Goal: Download file/media

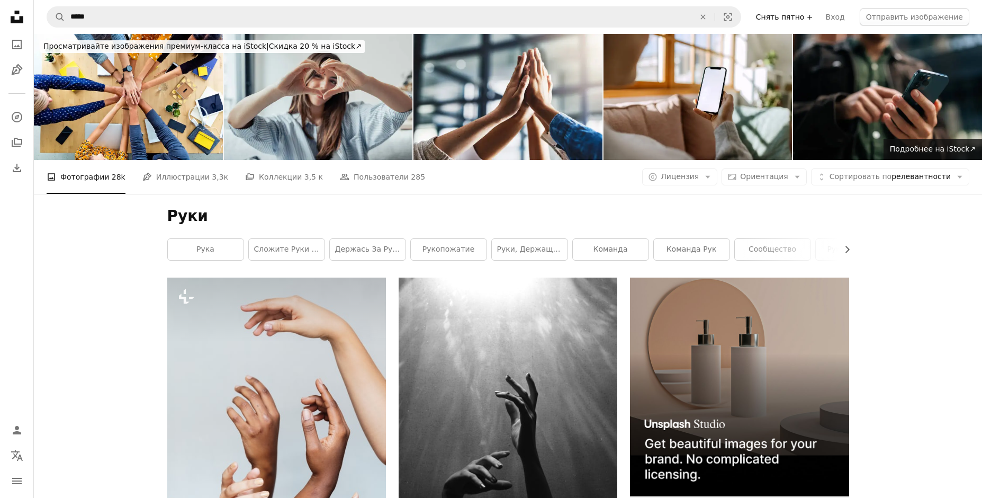
scroll to position [2843, 0]
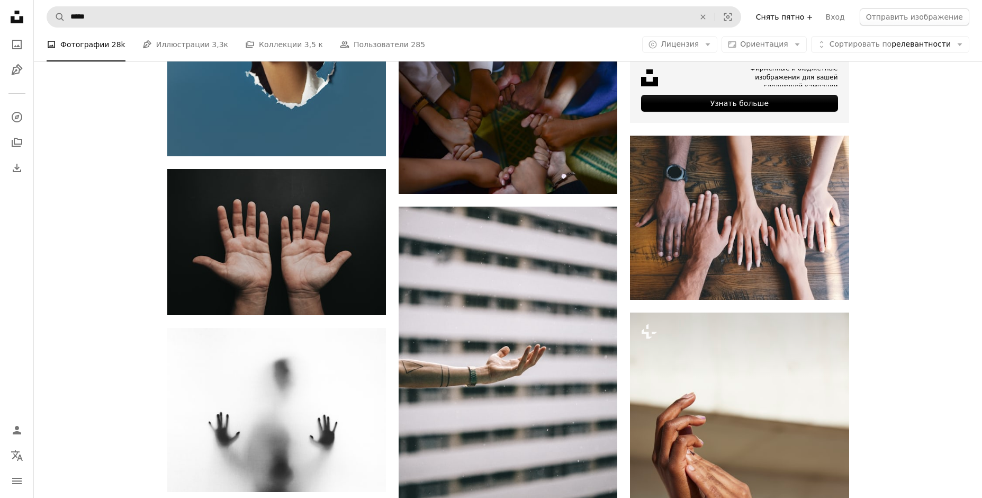
scroll to position [5437, 0]
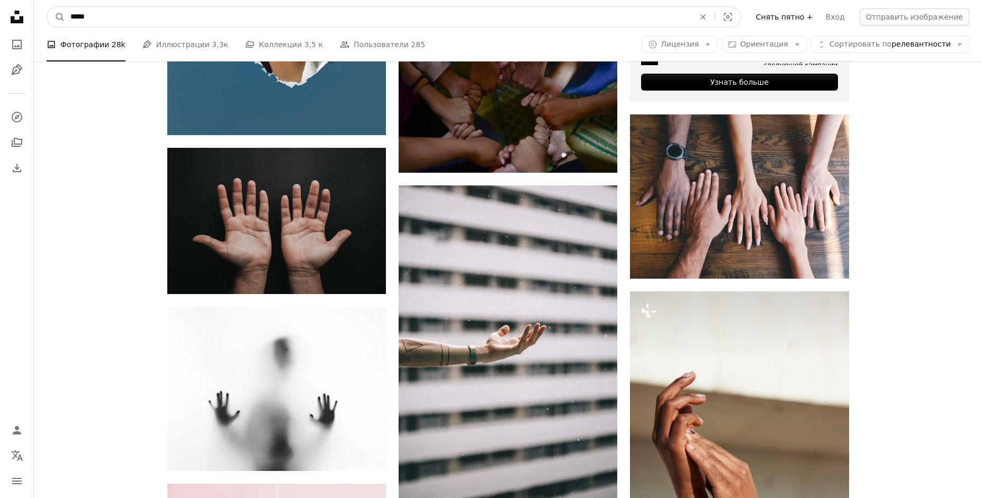
drag, startPoint x: 124, startPoint y: 20, endPoint x: -7, endPoint y: 22, distance: 131.8
type input "******"
click at [47, 7] on button "A magnifying glass" at bounding box center [56, 17] width 18 height 20
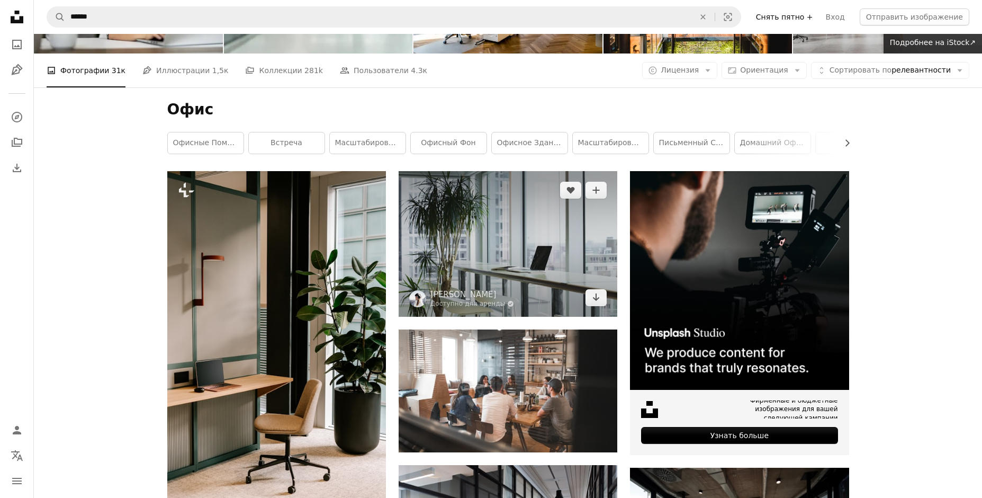
scroll to position [106, 0]
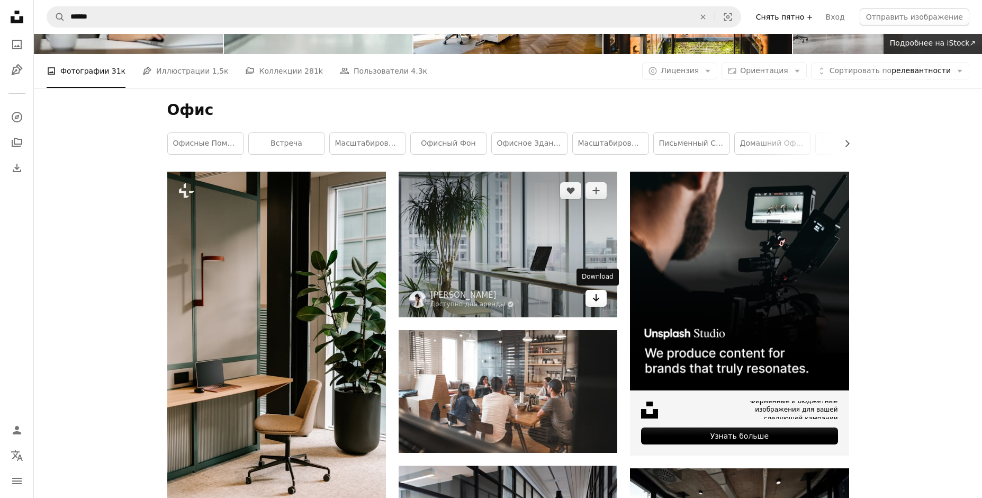
click at [598, 298] on icon "Скачать" at bounding box center [596, 297] width 7 height 7
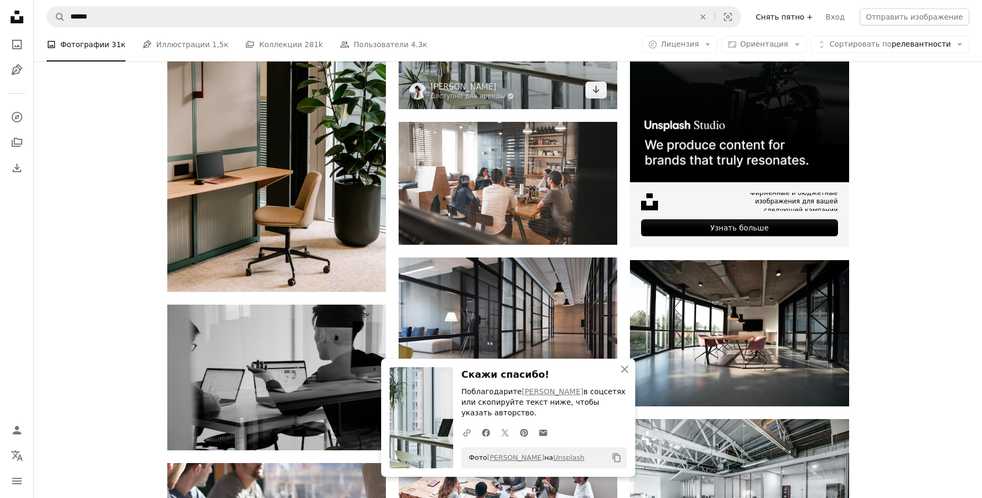
scroll to position [318, 0]
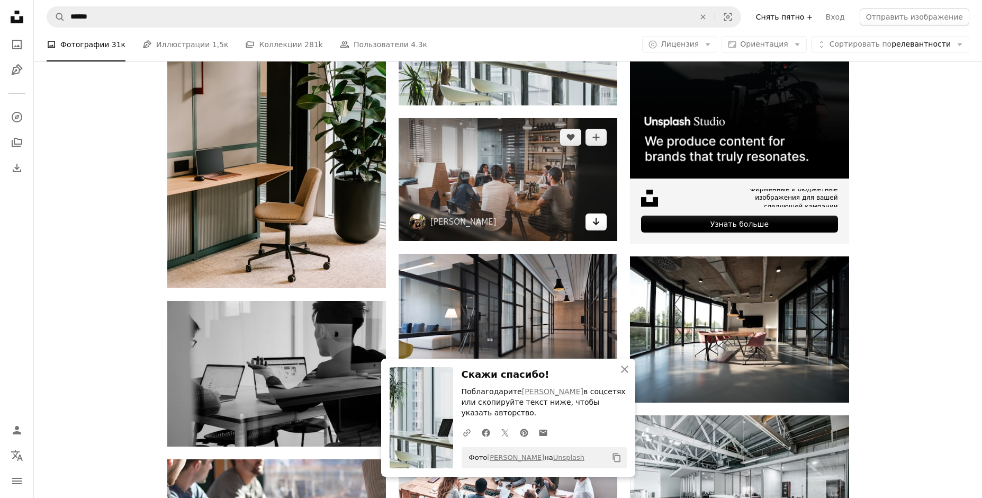
click at [597, 224] on icon "Arrow pointing down" at bounding box center [596, 221] width 8 height 13
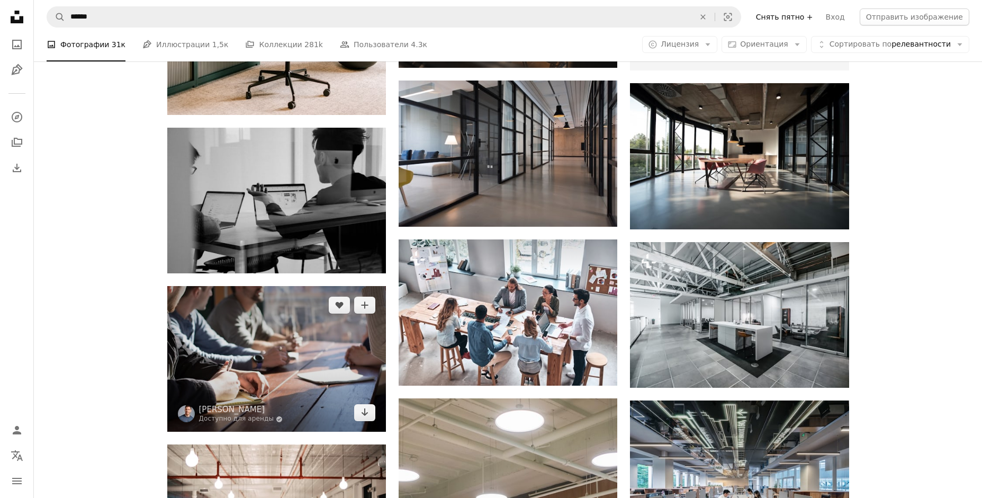
scroll to position [424, 0]
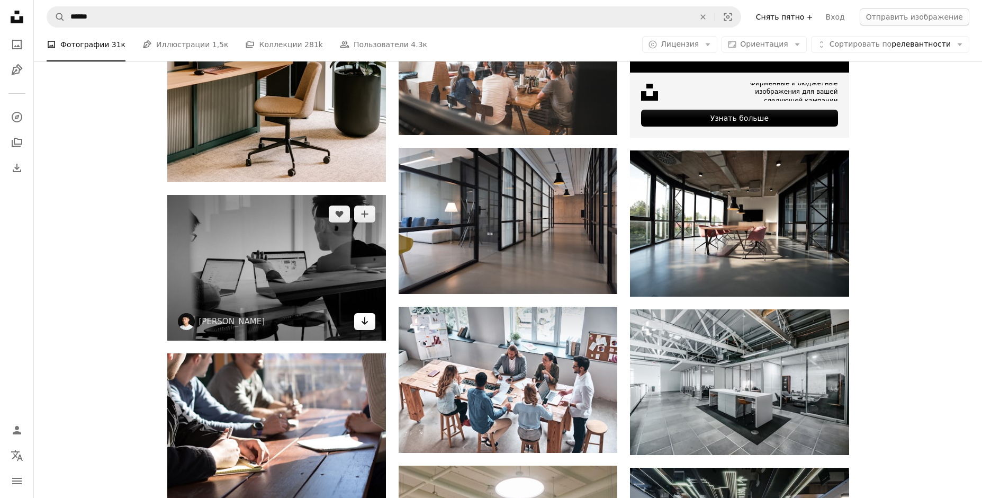
click at [366, 321] on icon "Arrow pointing down" at bounding box center [365, 321] width 8 height 13
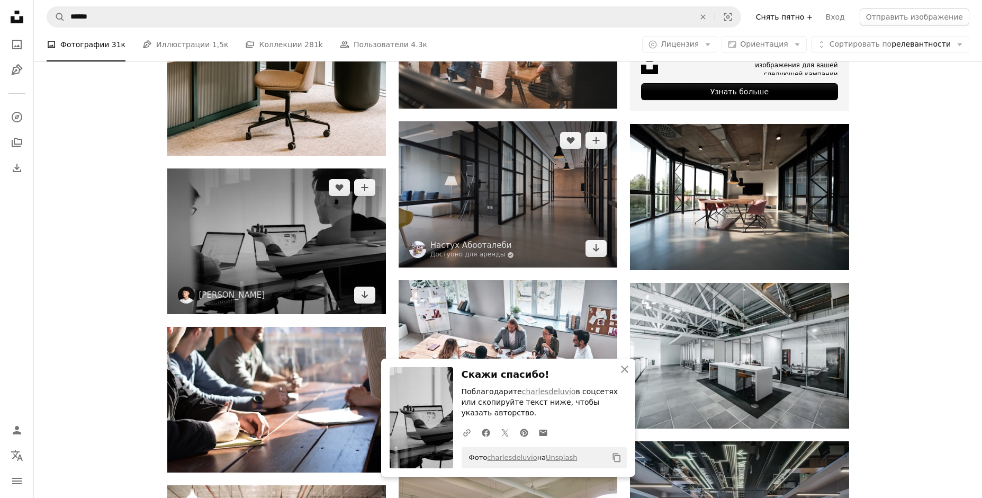
scroll to position [477, 0]
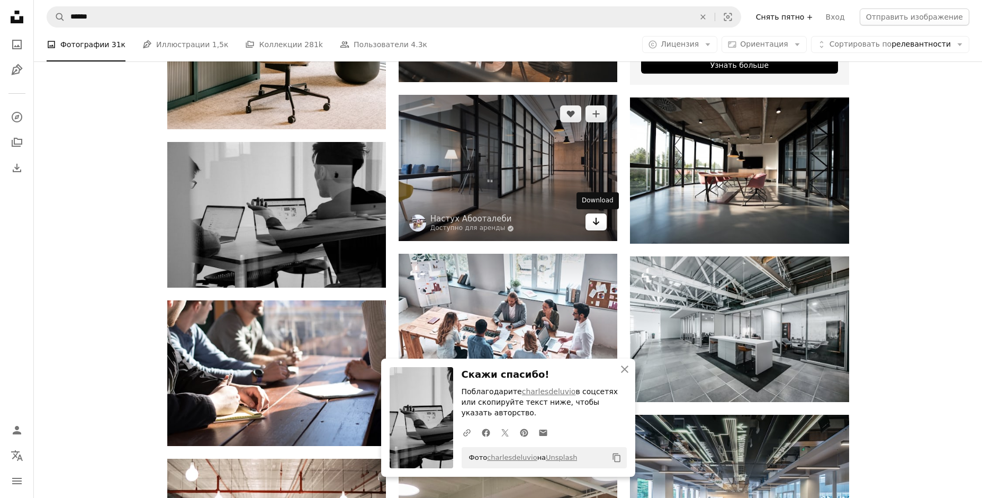
click at [595, 224] on icon "Скачать" at bounding box center [596, 221] width 7 height 7
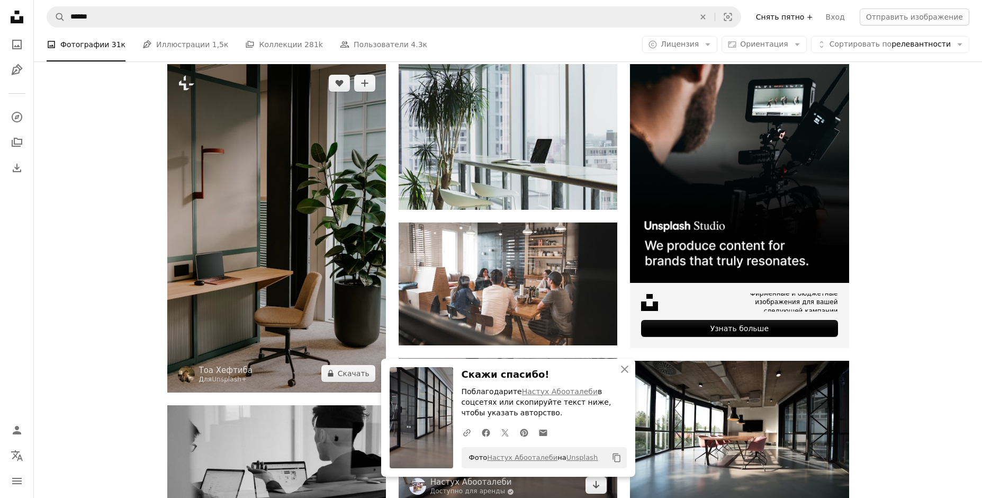
scroll to position [212, 0]
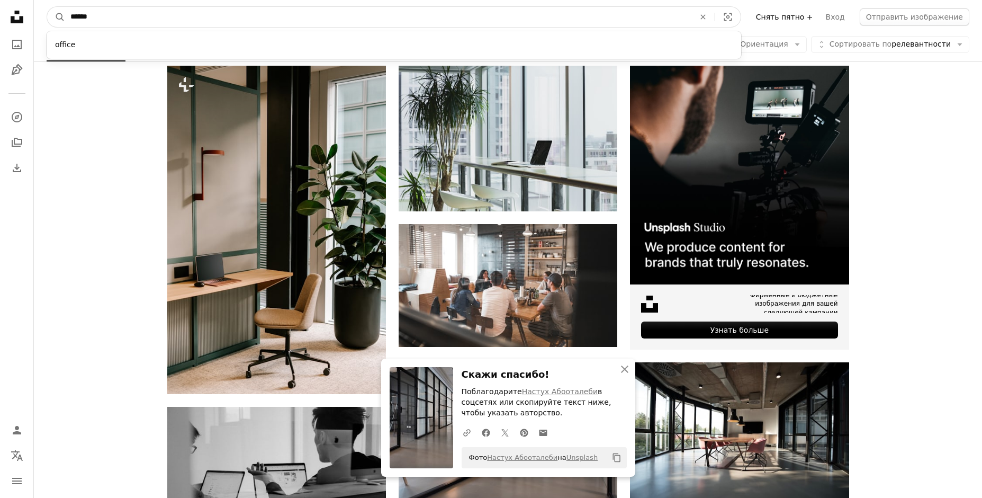
drag, startPoint x: 118, startPoint y: 14, endPoint x: 68, endPoint y: 13, distance: 49.8
click at [69, 13] on input "******" at bounding box center [378, 17] width 626 height 20
type input "********"
click at [47, 7] on button "A magnifying glass" at bounding box center [56, 17] width 18 height 20
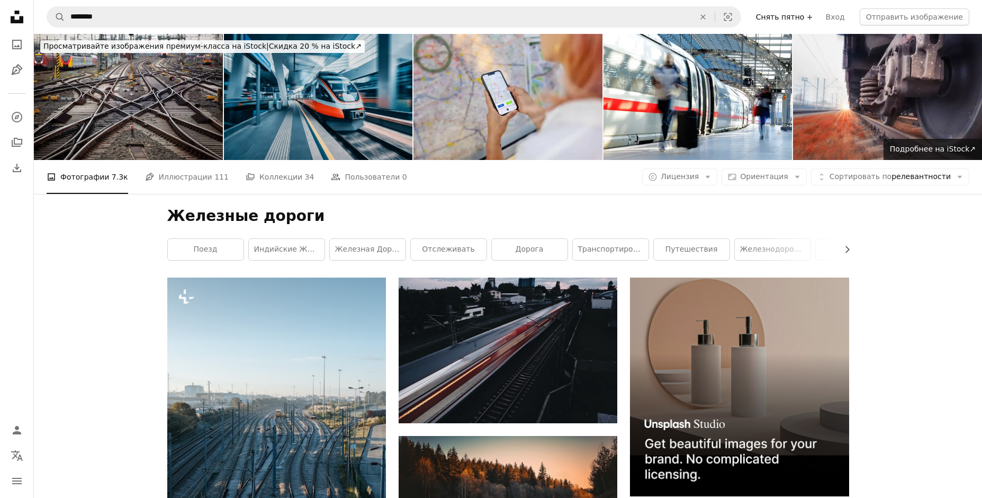
click at [334, 103] on img at bounding box center [318, 97] width 189 height 126
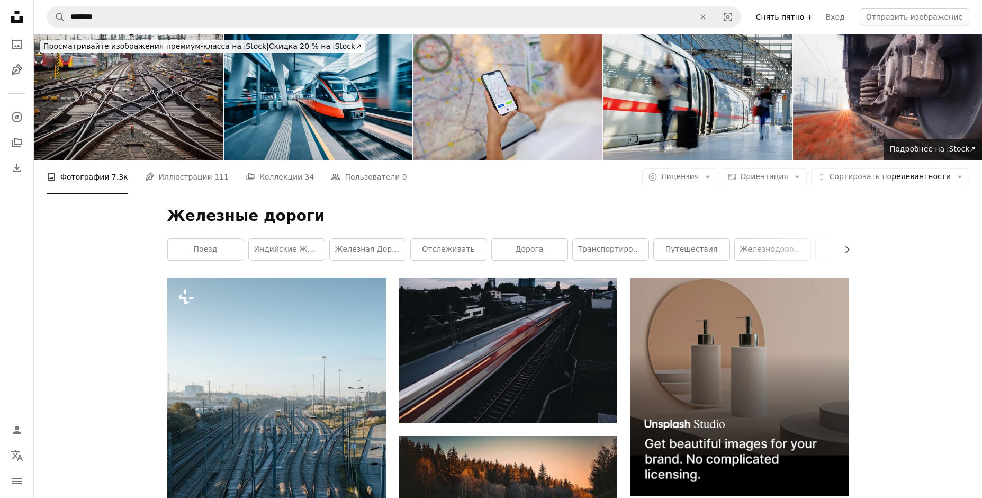
click at [648, 88] on img at bounding box center [698, 97] width 189 height 126
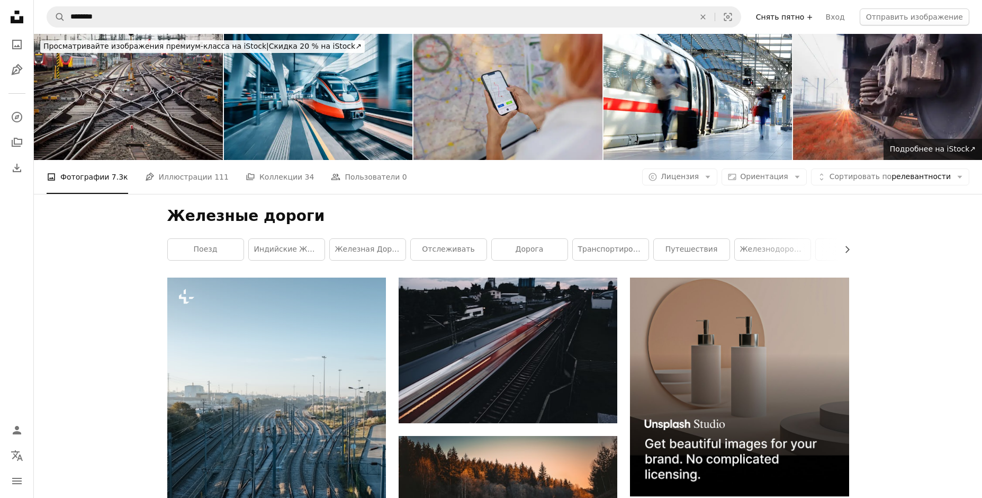
click at [451, 99] on img at bounding box center [508, 97] width 189 height 126
